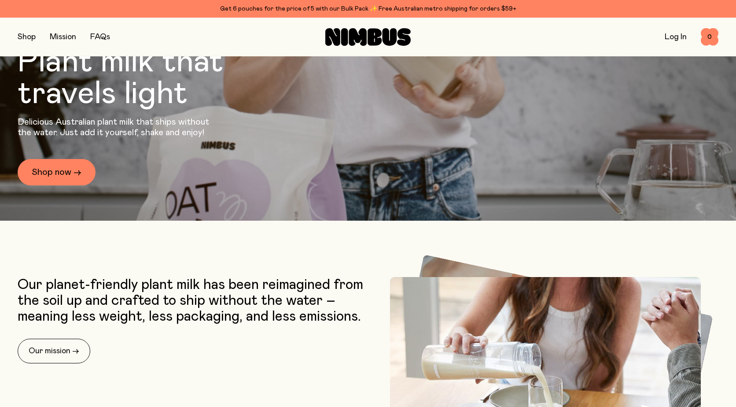
scroll to position [264, 0]
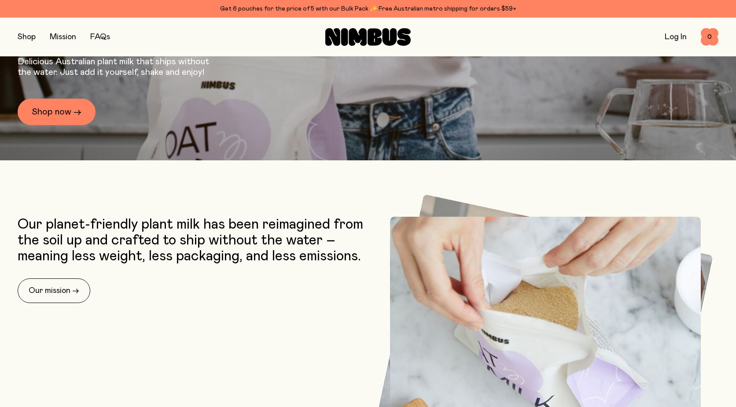
click at [33, 37] on button "button" at bounding box center [27, 37] width 18 height 12
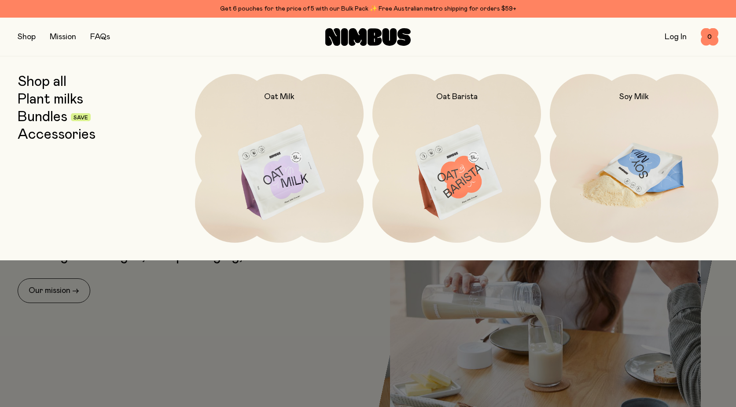
click at [650, 162] on img at bounding box center [634, 173] width 169 height 198
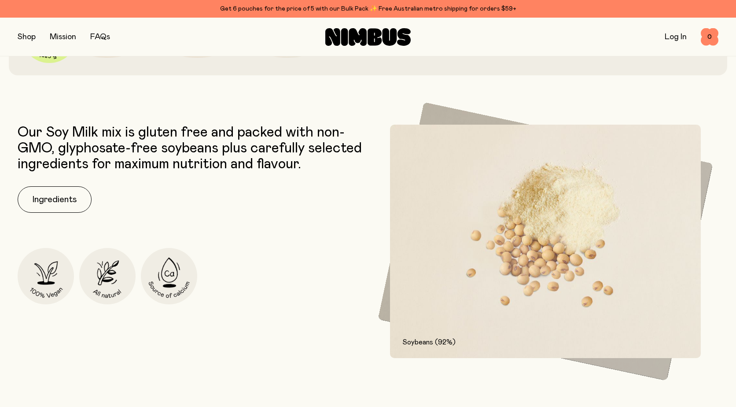
scroll to position [440, 0]
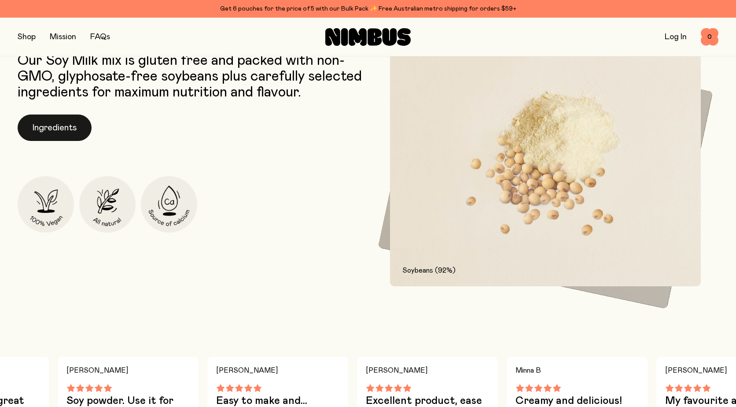
click at [64, 129] on button "Ingredients" at bounding box center [55, 127] width 74 height 26
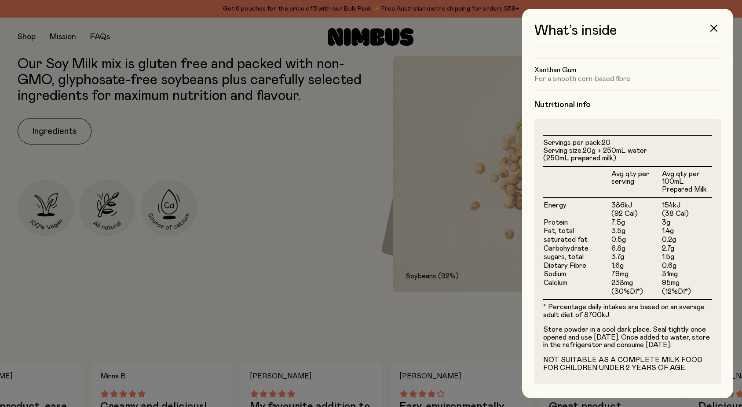
scroll to position [0, 0]
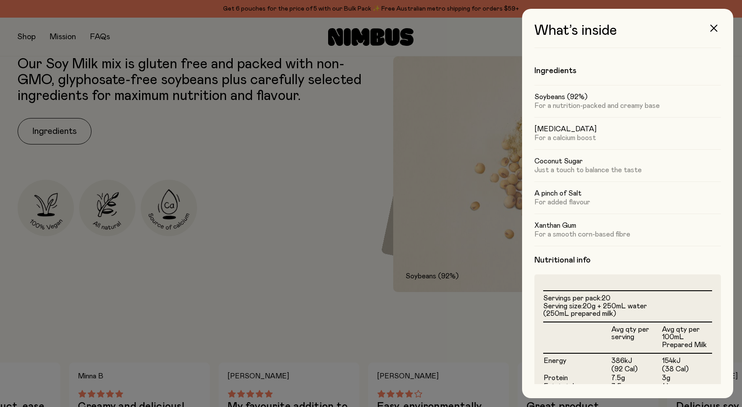
click at [326, 327] on div at bounding box center [371, 203] width 742 height 407
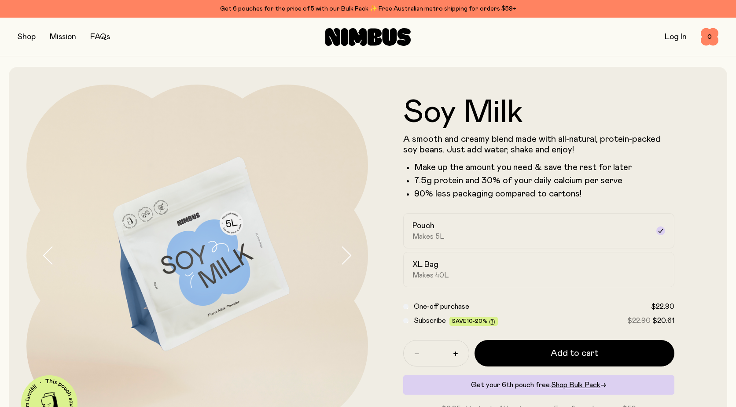
click at [205, 288] on img at bounding box center [196, 254] width 341 height 341
click at [345, 256] on icon "button" at bounding box center [346, 255] width 12 height 18
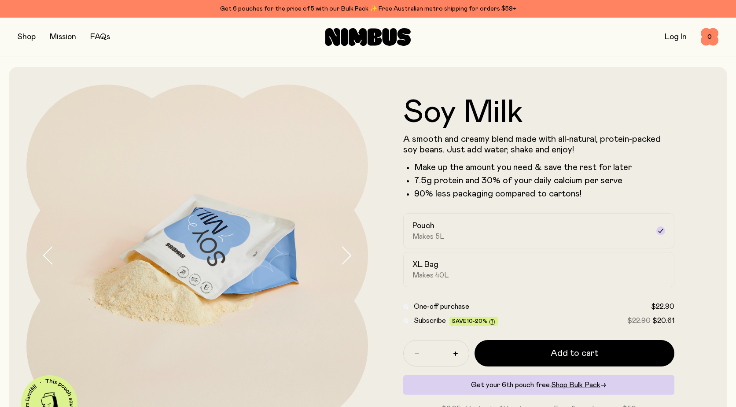
click at [345, 256] on icon "button" at bounding box center [346, 255] width 12 height 18
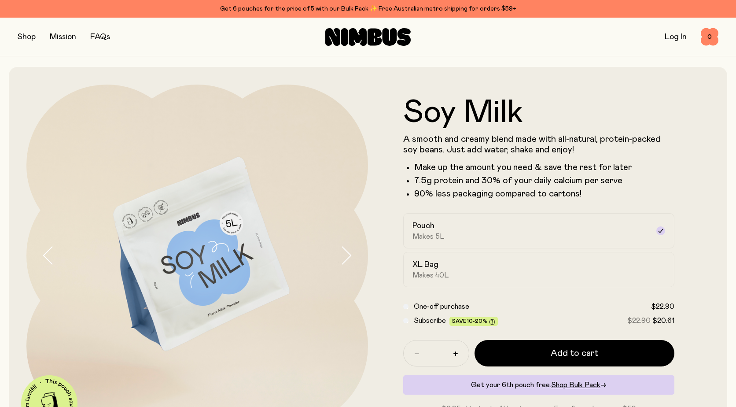
click at [345, 256] on icon "button" at bounding box center [346, 255] width 12 height 18
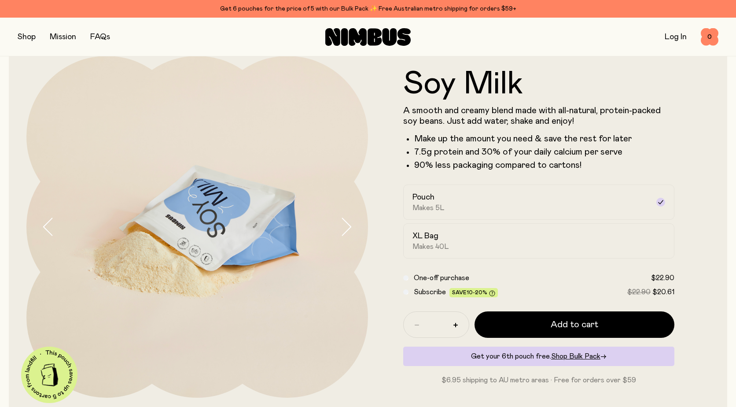
scroll to position [44, 0]
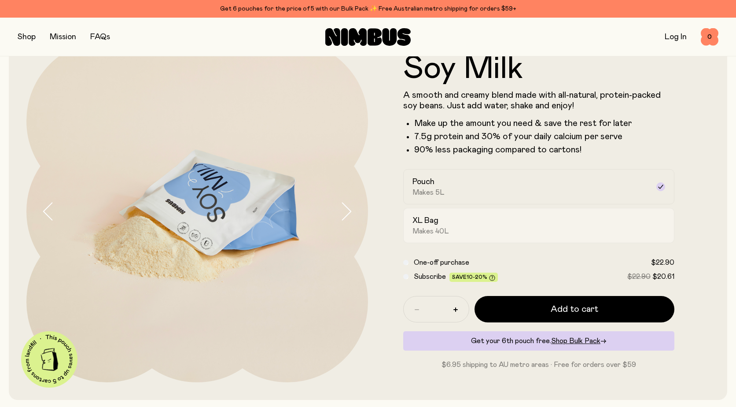
click at [566, 222] on div "XL Bag Makes 40L" at bounding box center [530, 225] width 237 height 20
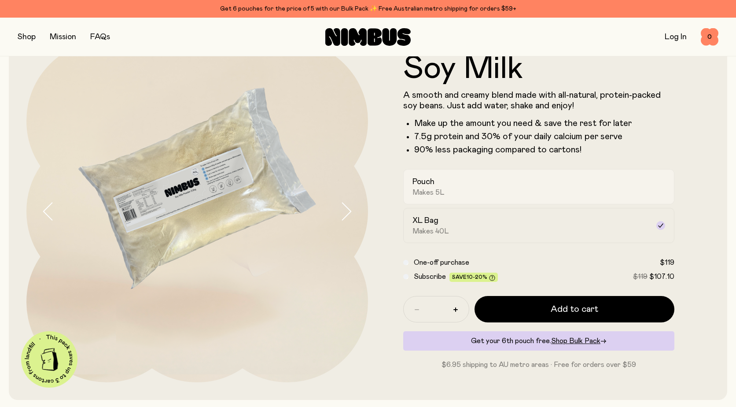
click at [460, 187] on div "Pouch Makes 5L" at bounding box center [530, 186] width 237 height 20
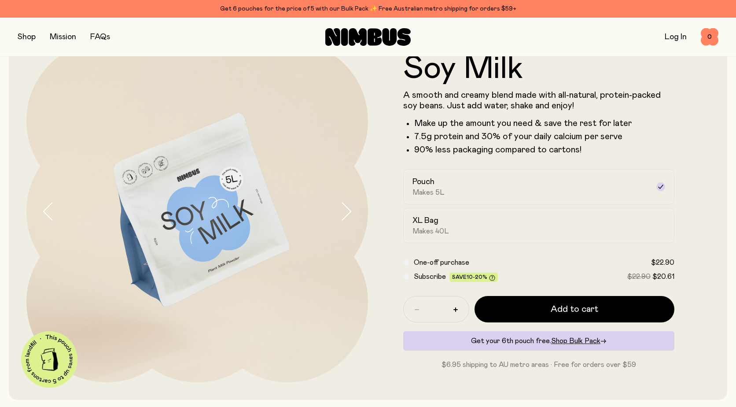
scroll to position [0, 0]
